Goal: Transaction & Acquisition: Obtain resource

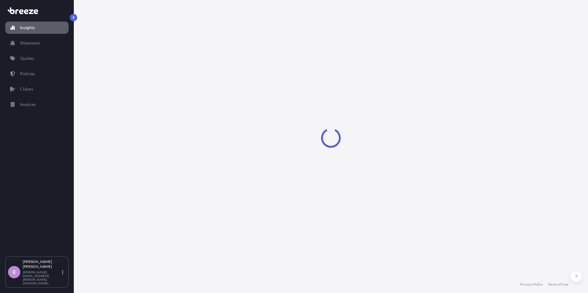
select select "2025"
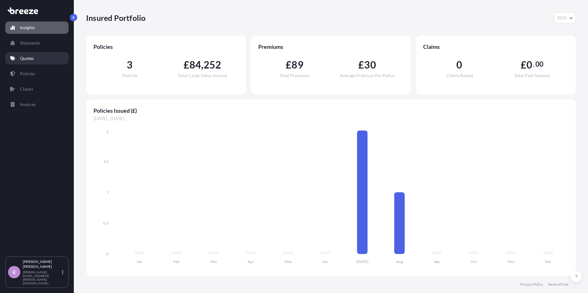
click at [30, 58] on p "Quotes" at bounding box center [27, 58] width 14 height 6
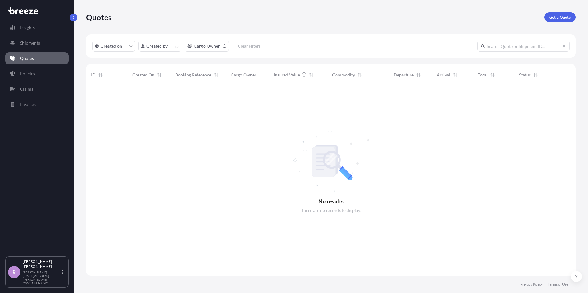
scroll to position [189, 485]
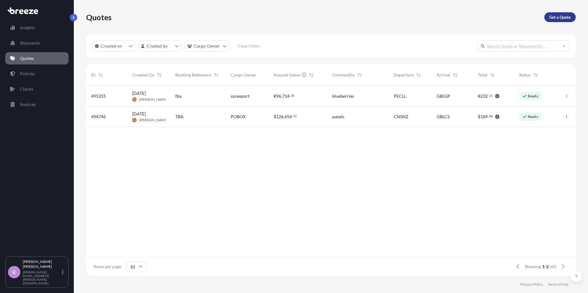
click at [558, 17] on p "Get a Quote" at bounding box center [560, 17] width 22 height 6
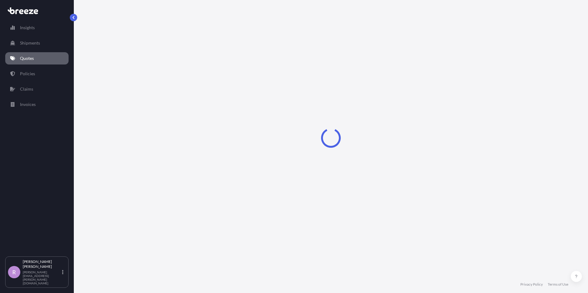
select select "Sea"
select select "1"
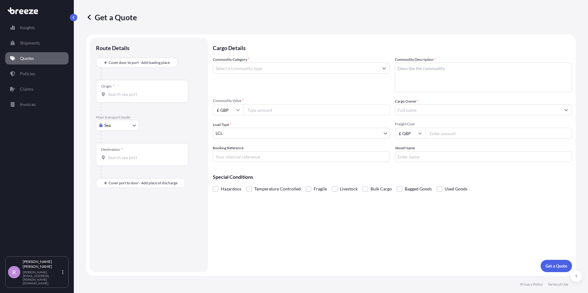
click at [273, 108] on input "Commodity Value *" at bounding box center [316, 109] width 146 height 11
click at [236, 111] on icon at bounding box center [238, 110] width 4 height 4
click at [222, 127] on div "€ EUR" at bounding box center [228, 127] width 26 height 12
type input "€ EUR"
click at [269, 113] on input "Commodity Value *" at bounding box center [316, 109] width 146 height 11
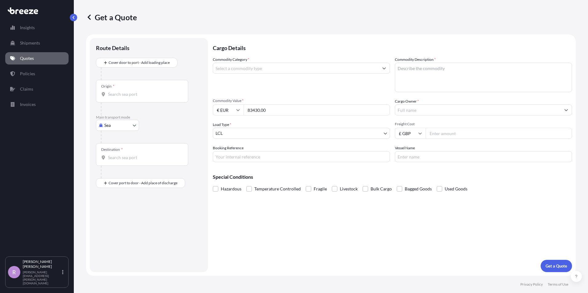
type input "83430.00"
click at [371, 138] on body "Insights Shipments Quotes Policies Claims Invoices R [PERSON_NAME] [PERSON_NAME…" at bounding box center [294, 146] width 588 height 293
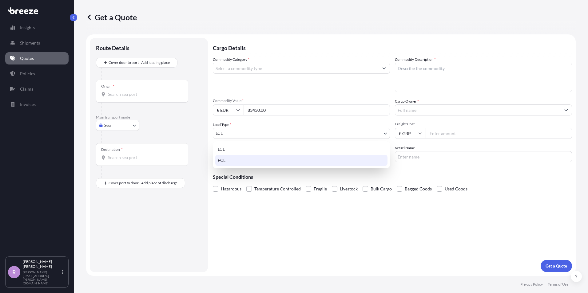
click at [247, 164] on div "FCL" at bounding box center [301, 160] width 172 height 11
select select "2"
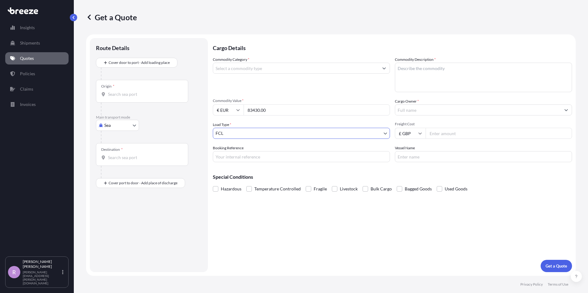
click at [251, 159] on input "Booking Reference" at bounding box center [301, 156] width 177 height 11
type input "BSI25001837"
click at [249, 191] on span at bounding box center [249, 189] width 6 height 6
click at [246, 184] on input "Temperature Controlled" at bounding box center [246, 184] width 0 height 0
click at [563, 110] on button "Show suggestions" at bounding box center [565, 109] width 11 height 11
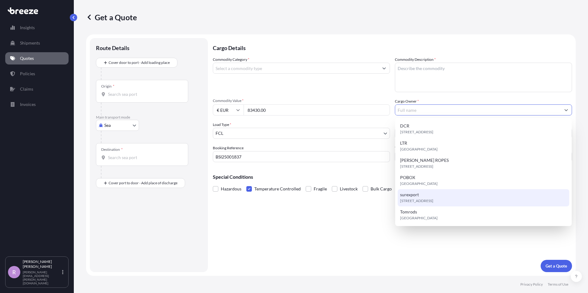
click at [433, 199] on span "[STREET_ADDRESS]" at bounding box center [416, 201] width 33 height 6
type input "surexport"
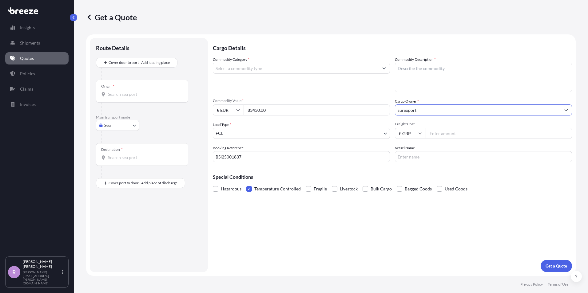
click at [417, 132] on input "£ GBP" at bounding box center [410, 133] width 31 height 11
click at [410, 175] on div "$ USD" at bounding box center [410, 176] width 26 height 12
type input "$ USD"
click at [443, 135] on input "Freight Cost" at bounding box center [498, 133] width 146 height 11
type input "4716"
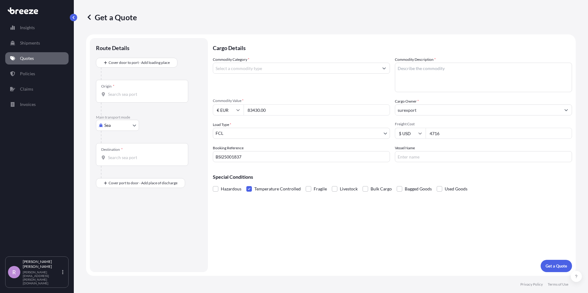
click at [428, 162] on input "Vessel Name" at bounding box center [483, 156] width 177 height 11
type input "VALPARAISO EXPRESS"
click at [359, 67] on input "Commodity Category *" at bounding box center [295, 68] width 165 height 11
type input "B"
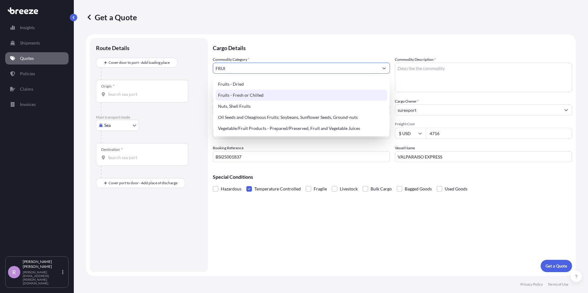
click at [260, 94] on div "Fruits - Fresh or Chilled" at bounding box center [300, 95] width 171 height 11
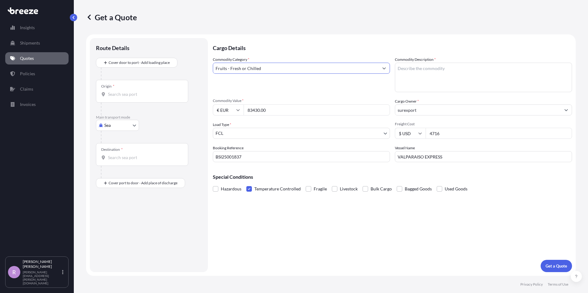
type input "Fruits - Fresh or Chilled"
click at [405, 71] on textarea "Commodity Description *" at bounding box center [483, 78] width 177 height 30
type textarea "BLUEBERRIES"
click at [556, 265] on p "Get a Quote" at bounding box center [556, 266] width 22 height 6
click at [116, 87] on div "Origin *" at bounding box center [142, 91] width 92 height 23
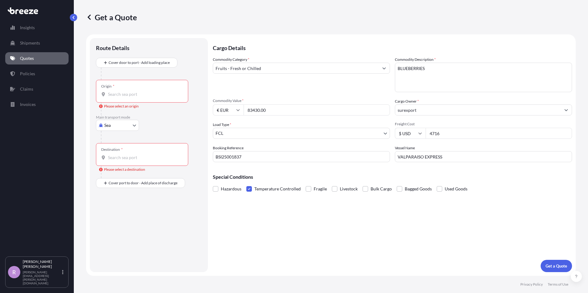
click at [116, 91] on input "Origin * Please select an origin" at bounding box center [144, 94] width 73 height 6
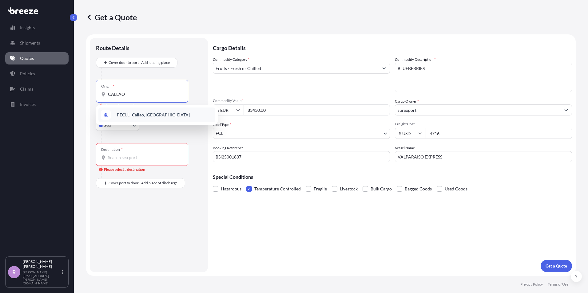
click at [131, 116] on span "PECLL - [GEOGRAPHIC_DATA] , [GEOGRAPHIC_DATA]" at bounding box center [153, 115] width 73 height 6
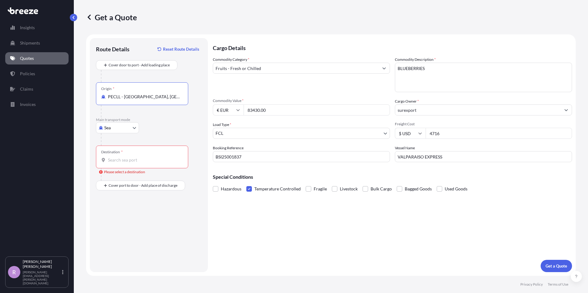
type input "PECLL - [GEOGRAPHIC_DATA], [GEOGRAPHIC_DATA]"
click at [128, 155] on div "Destination *" at bounding box center [142, 157] width 92 height 23
click at [128, 157] on input "Destination * Please select a destination" at bounding box center [144, 160] width 73 height 6
type input "GBLGP - [GEOGRAPHIC_DATA], [GEOGRAPHIC_DATA]"
click at [557, 266] on p "Get a Quote" at bounding box center [556, 266] width 22 height 6
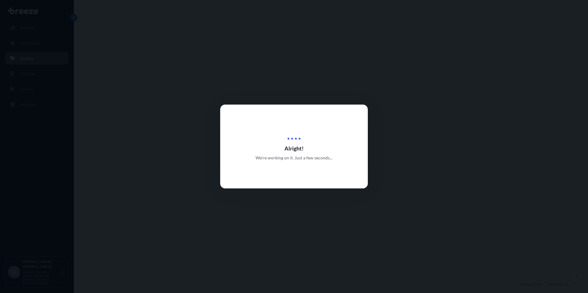
select select "Sea"
select select "2"
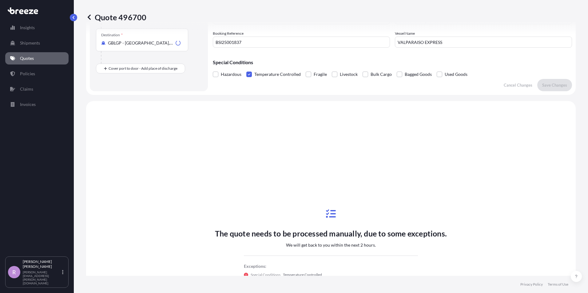
scroll to position [185, 0]
